Goal: Find specific page/section: Find specific page/section

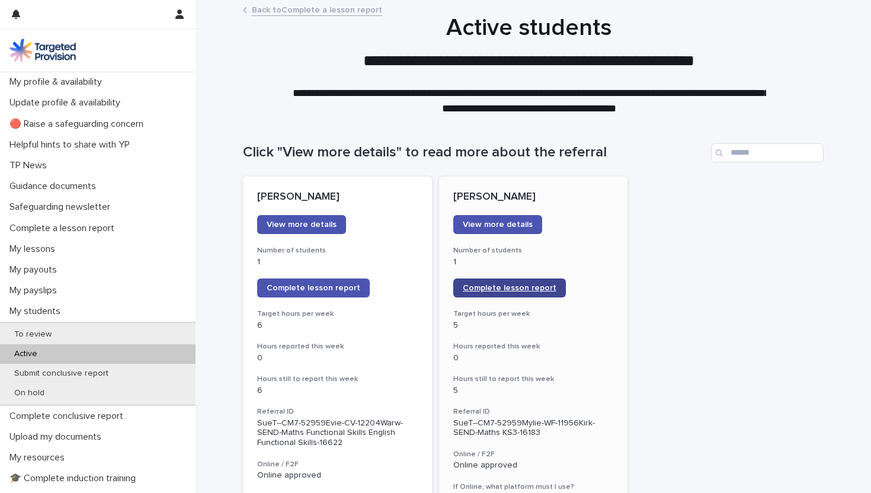
click at [502, 289] on span "Complete lesson report" at bounding box center [510, 288] width 94 height 8
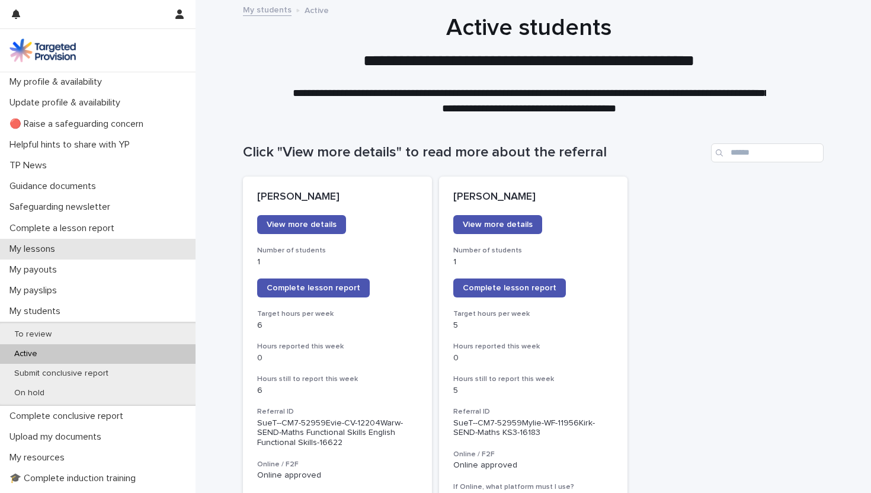
click at [37, 248] on p "My lessons" at bounding box center [35, 249] width 60 height 11
